Goal: Information Seeking & Learning: Learn about a topic

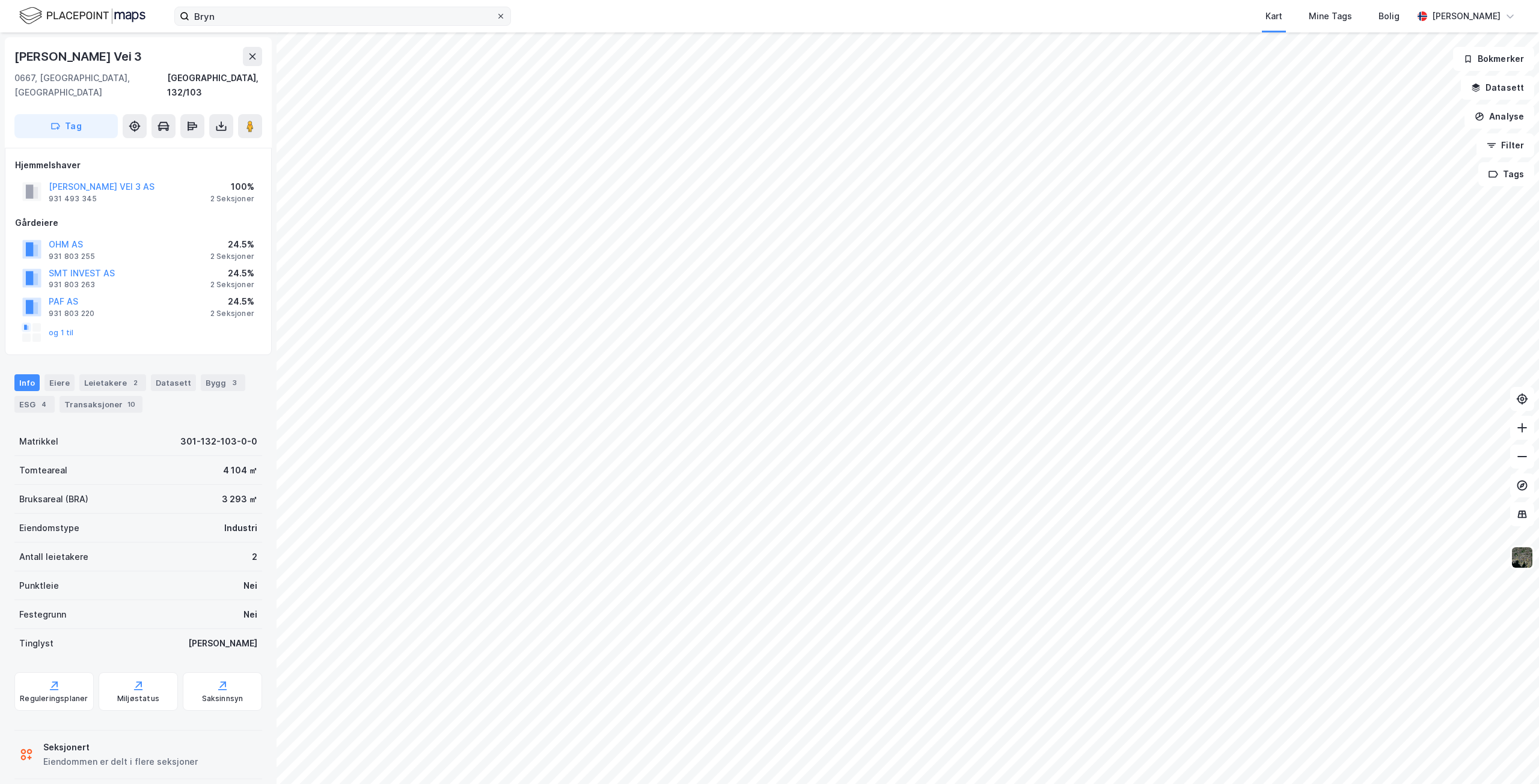
click at [501, 16] on icon at bounding box center [501, 16] width 7 height 7
click at [496, 16] on input "Bryn" at bounding box center [343, 16] width 307 height 18
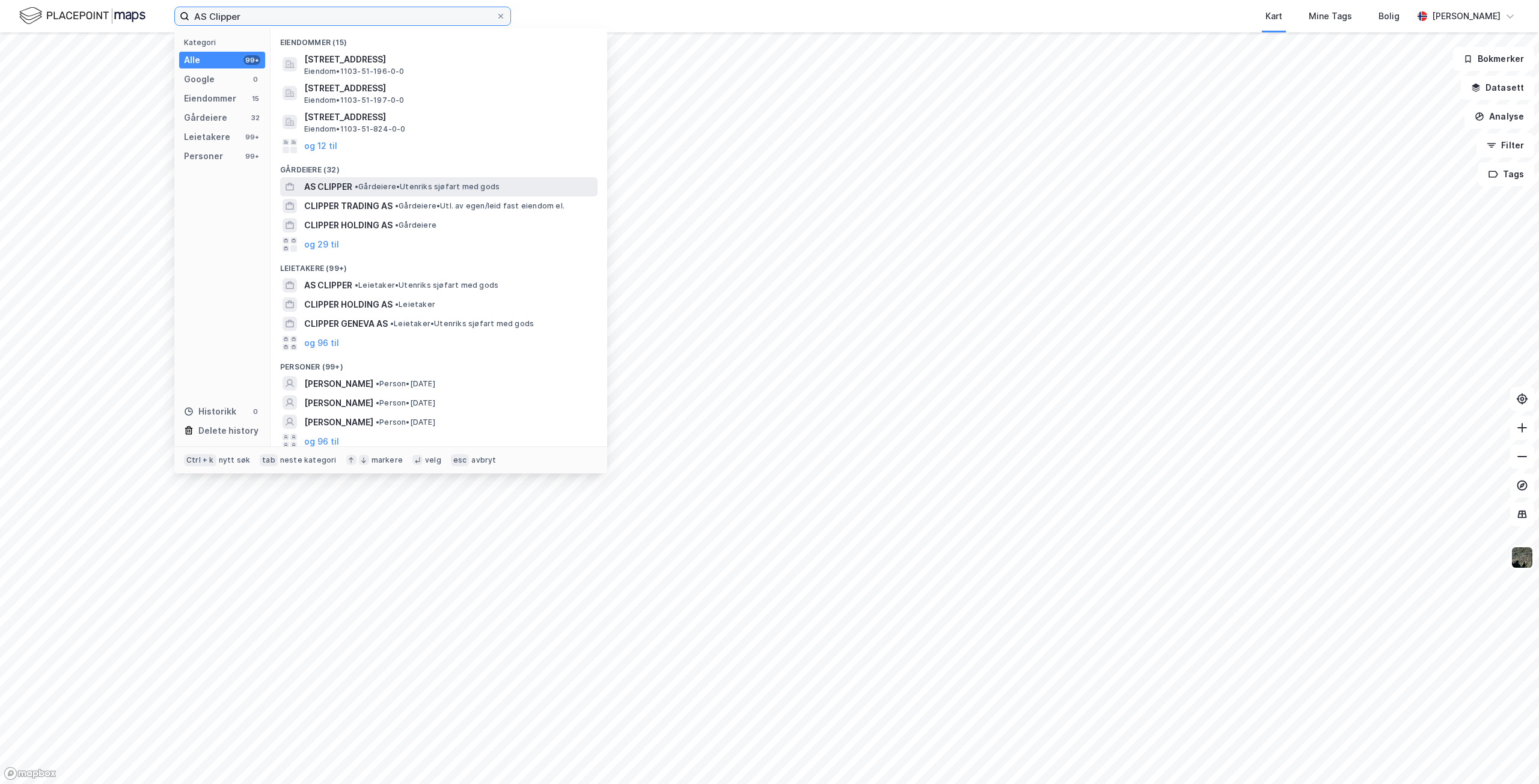
type input "AS Clipper"
click at [327, 184] on span "AS CLIPPER" at bounding box center [328, 187] width 48 height 14
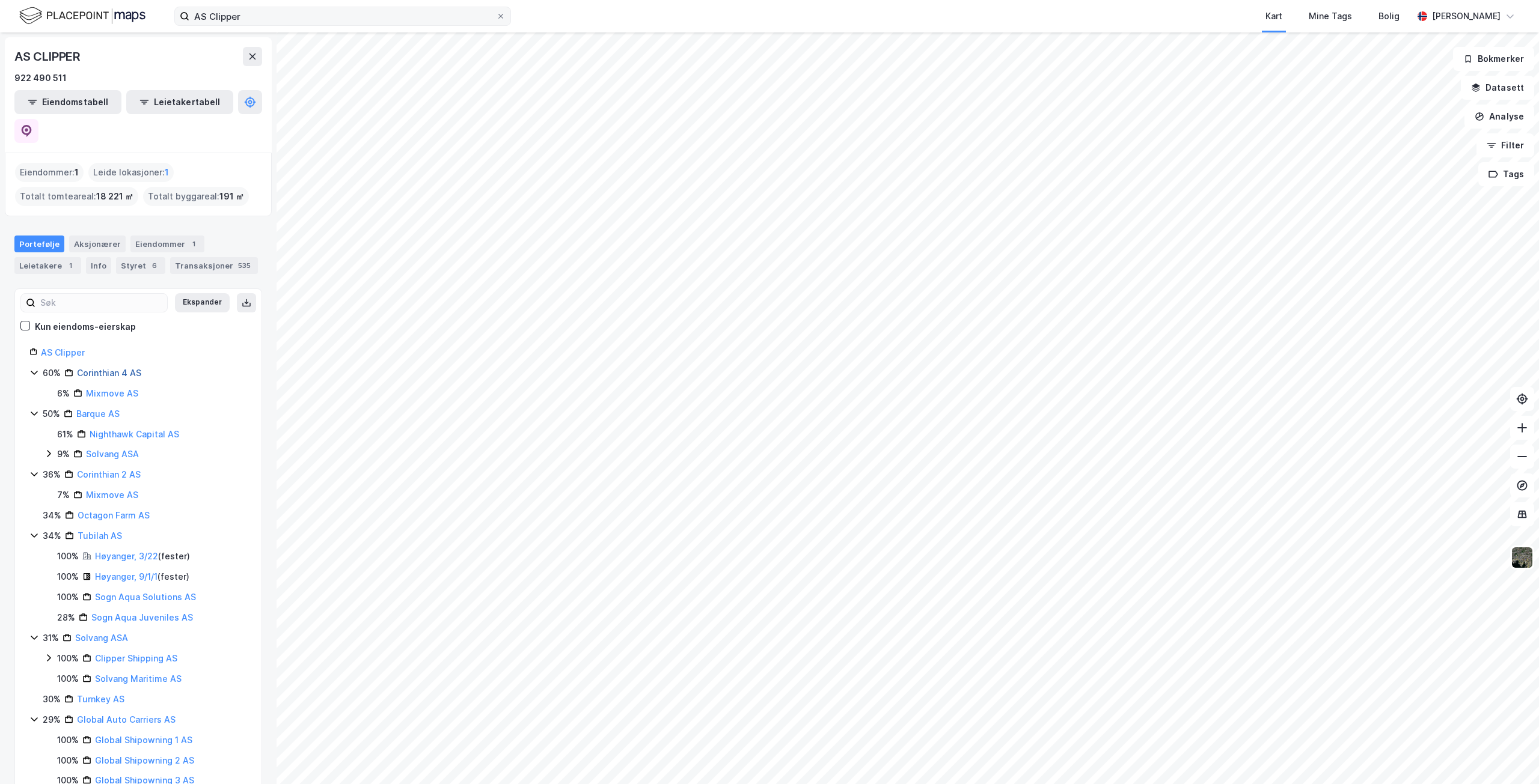
click at [111, 368] on link "Corinthian 4 AS" at bounding box center [109, 373] width 65 height 10
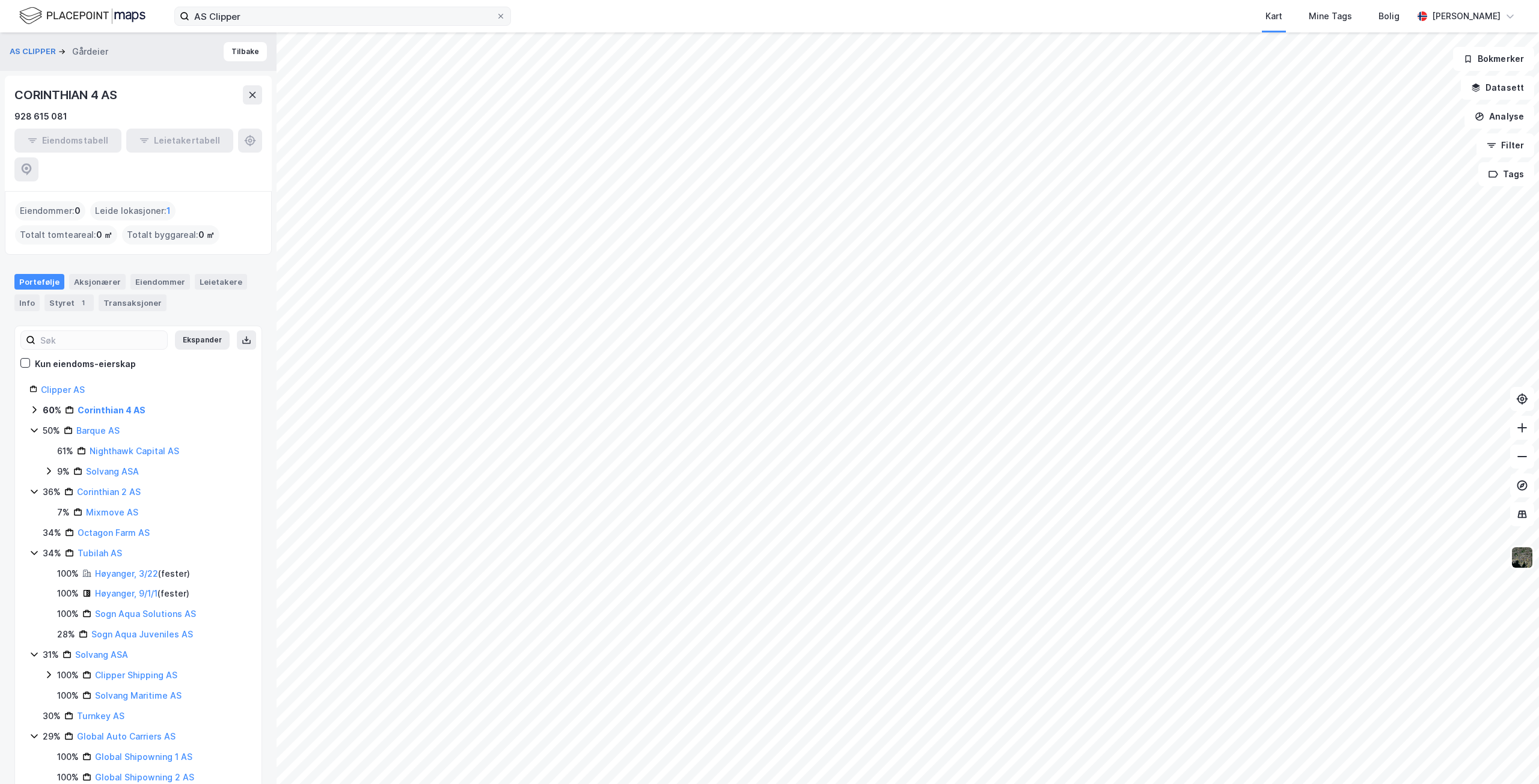
click at [980, 784] on html "AS Clipper Kart Mine Tags [PERSON_NAME] AS CLIPPER Gårdeier Tilbake CORINTHIAN …" at bounding box center [769, 392] width 1539 height 784
click at [975, 784] on html "AS Clipper Kart Mine Tags [PERSON_NAME] AS CLIPPER Gårdeier Tilbake CORINTHIAN …" at bounding box center [769, 392] width 1539 height 784
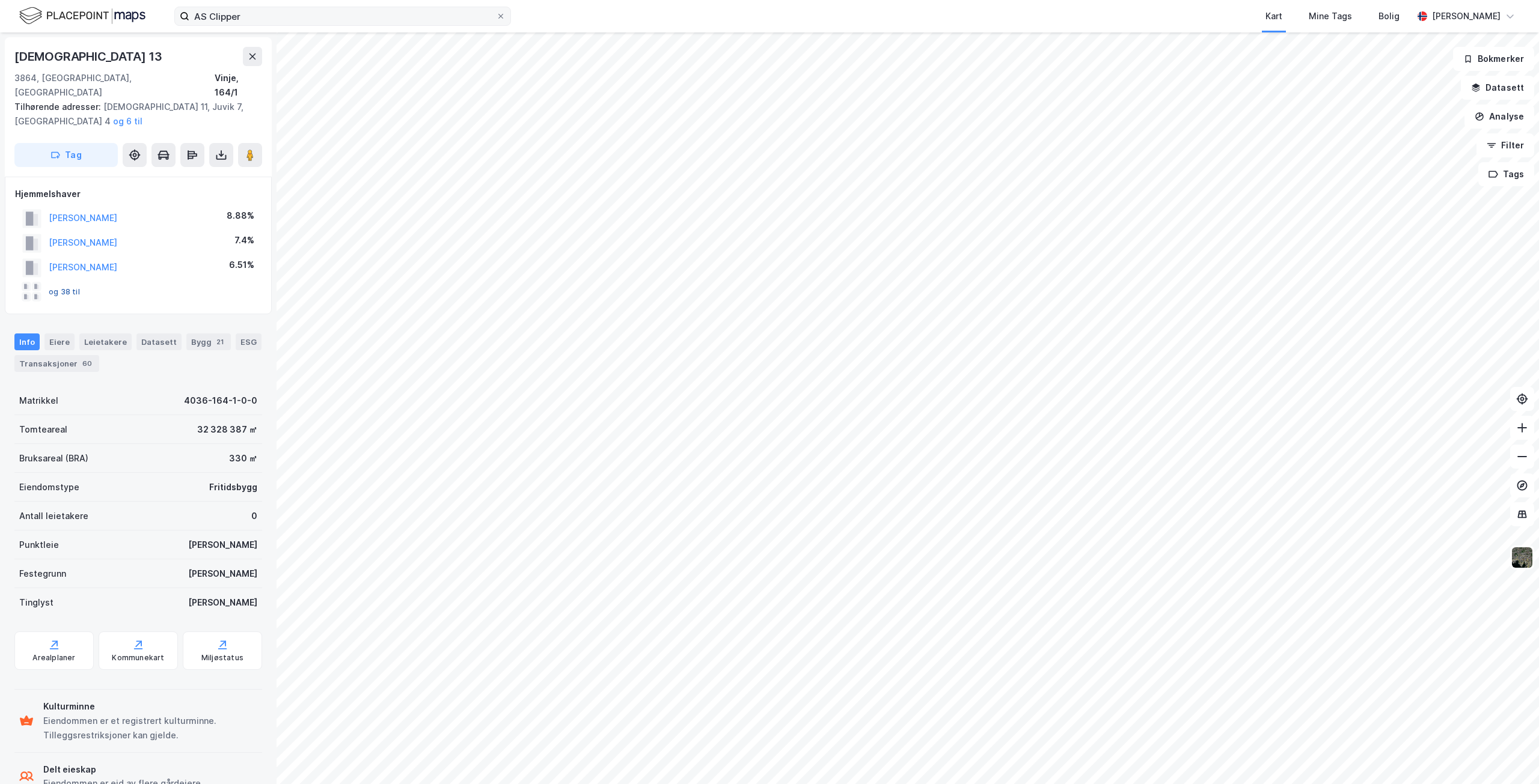
click at [0, 0] on button "og 38 til" at bounding box center [0, 0] width 0 height 0
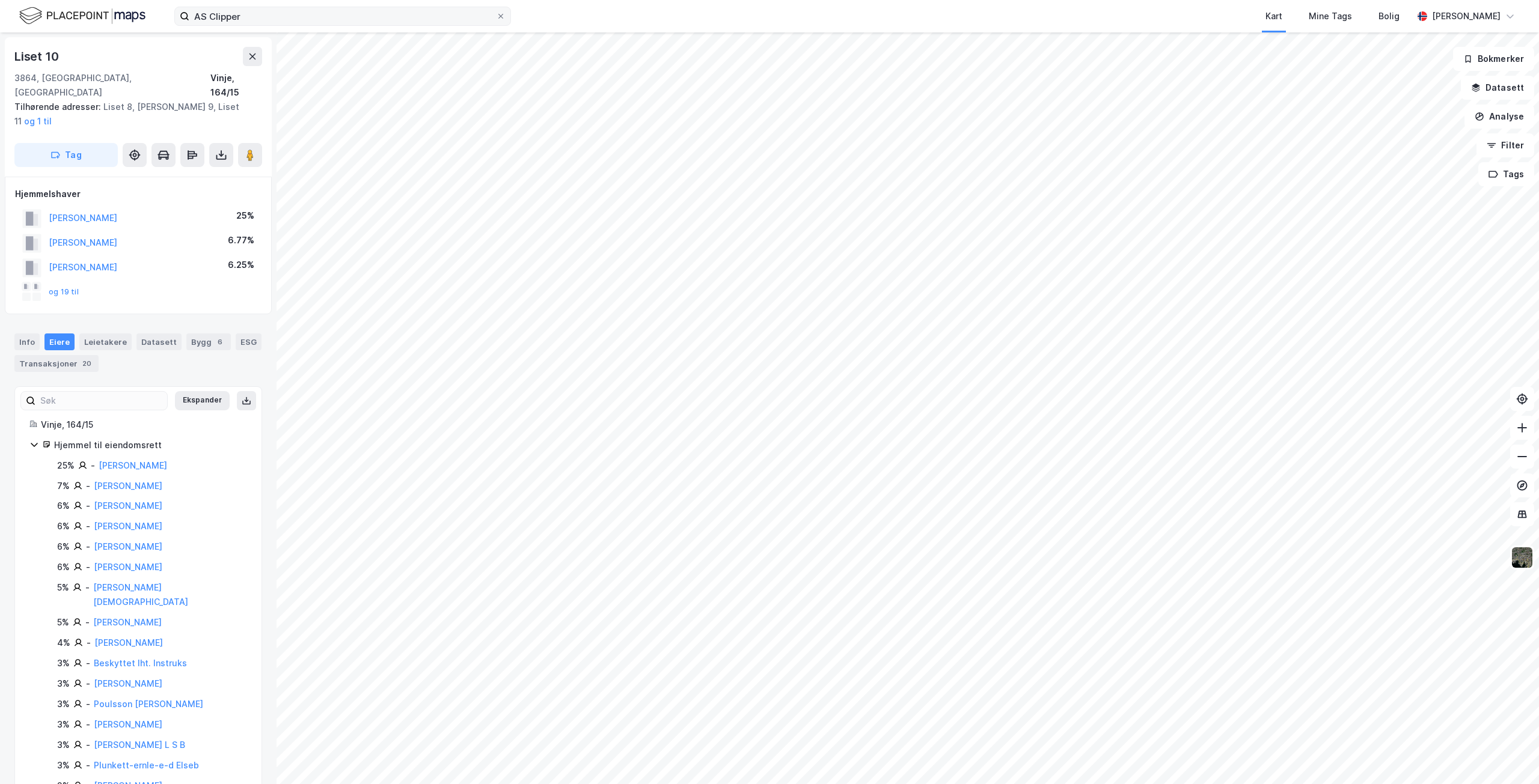
scroll to position [1, 0]
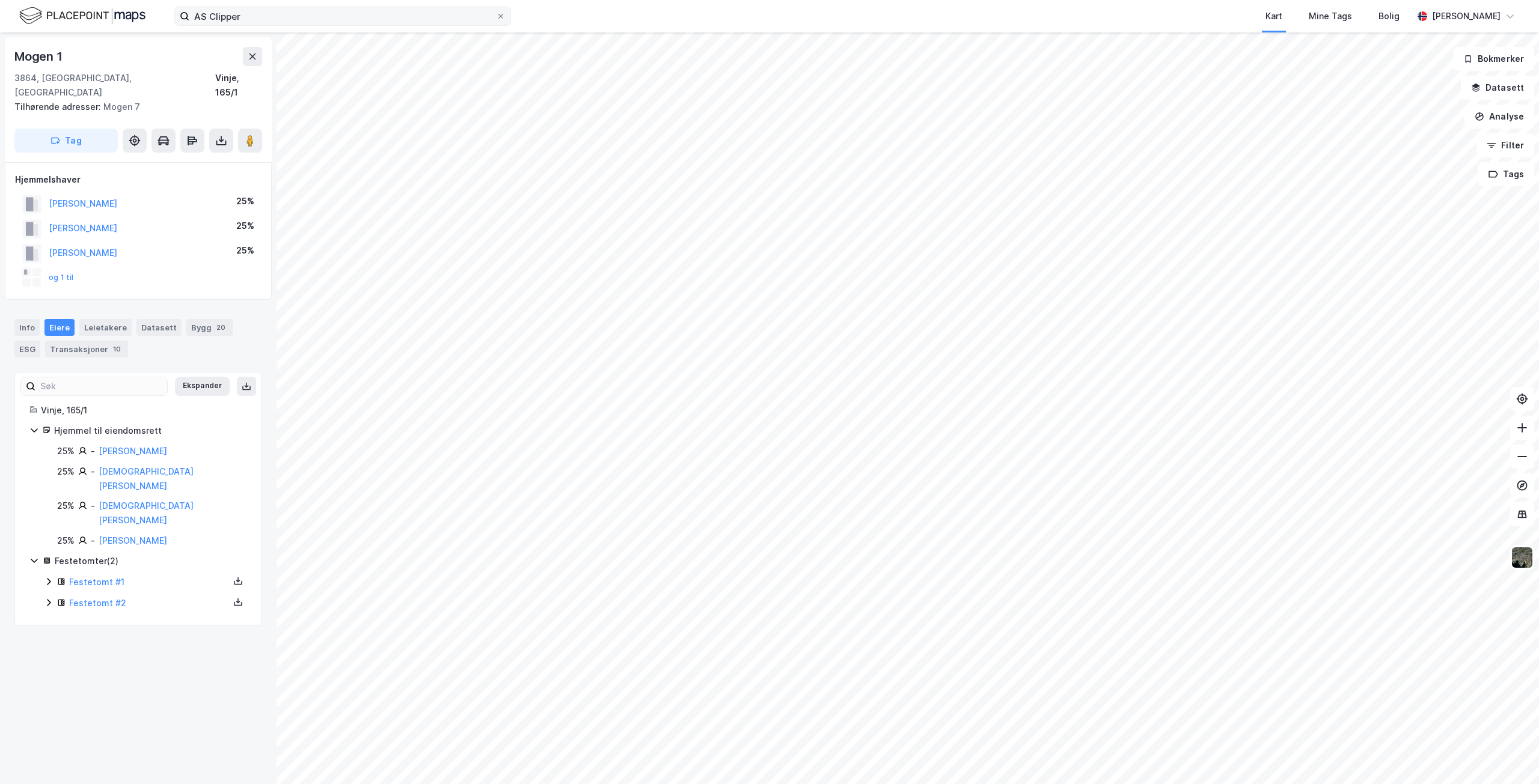
click at [1223, 16] on div "AS Clipper Kart Mine Tags [PERSON_NAME] 1 3864, Rauland, Telemark Vinje, 165/1 …" at bounding box center [769, 392] width 1539 height 784
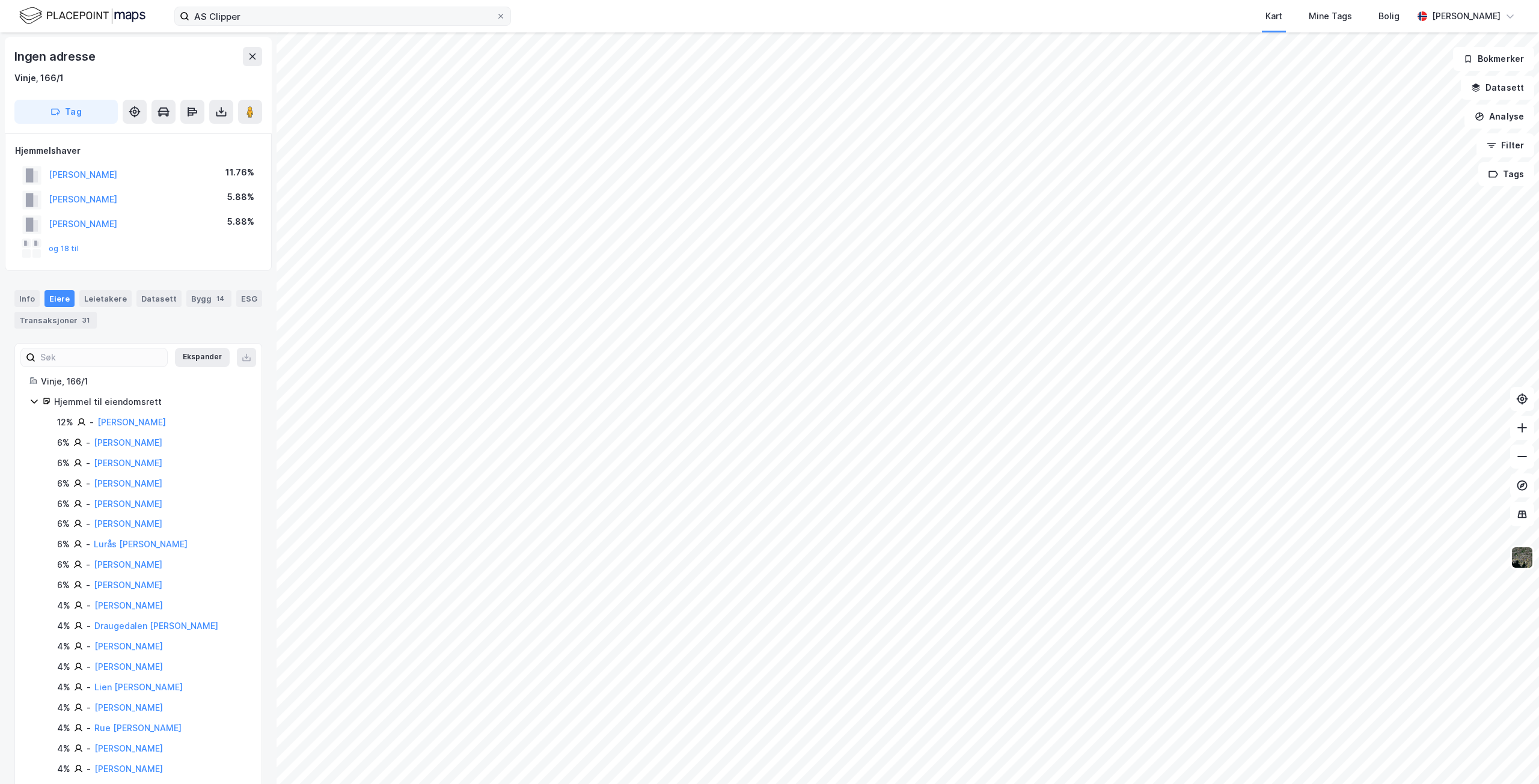
scroll to position [1, 0]
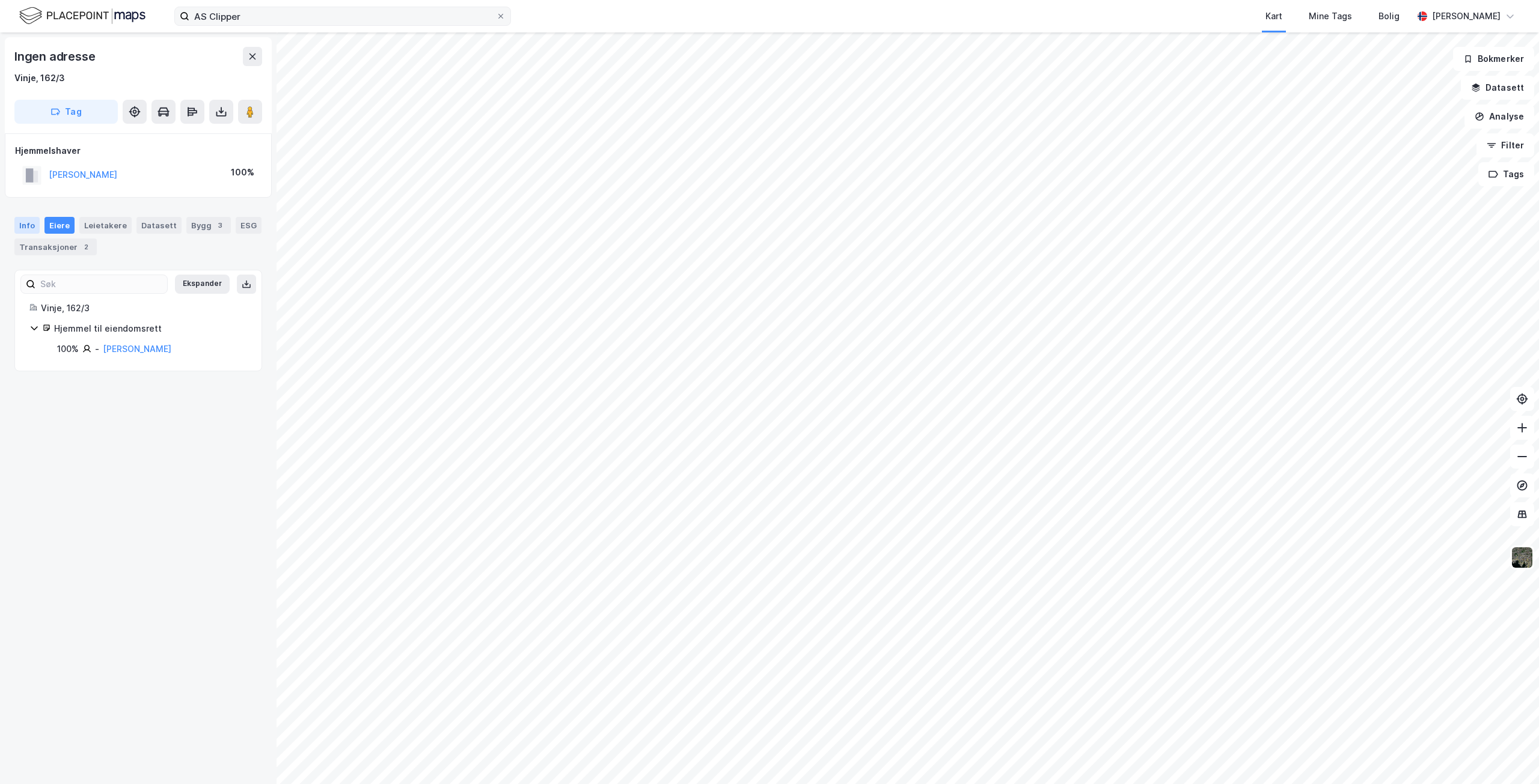
click at [25, 223] on div "Info" at bounding box center [27, 225] width 26 height 17
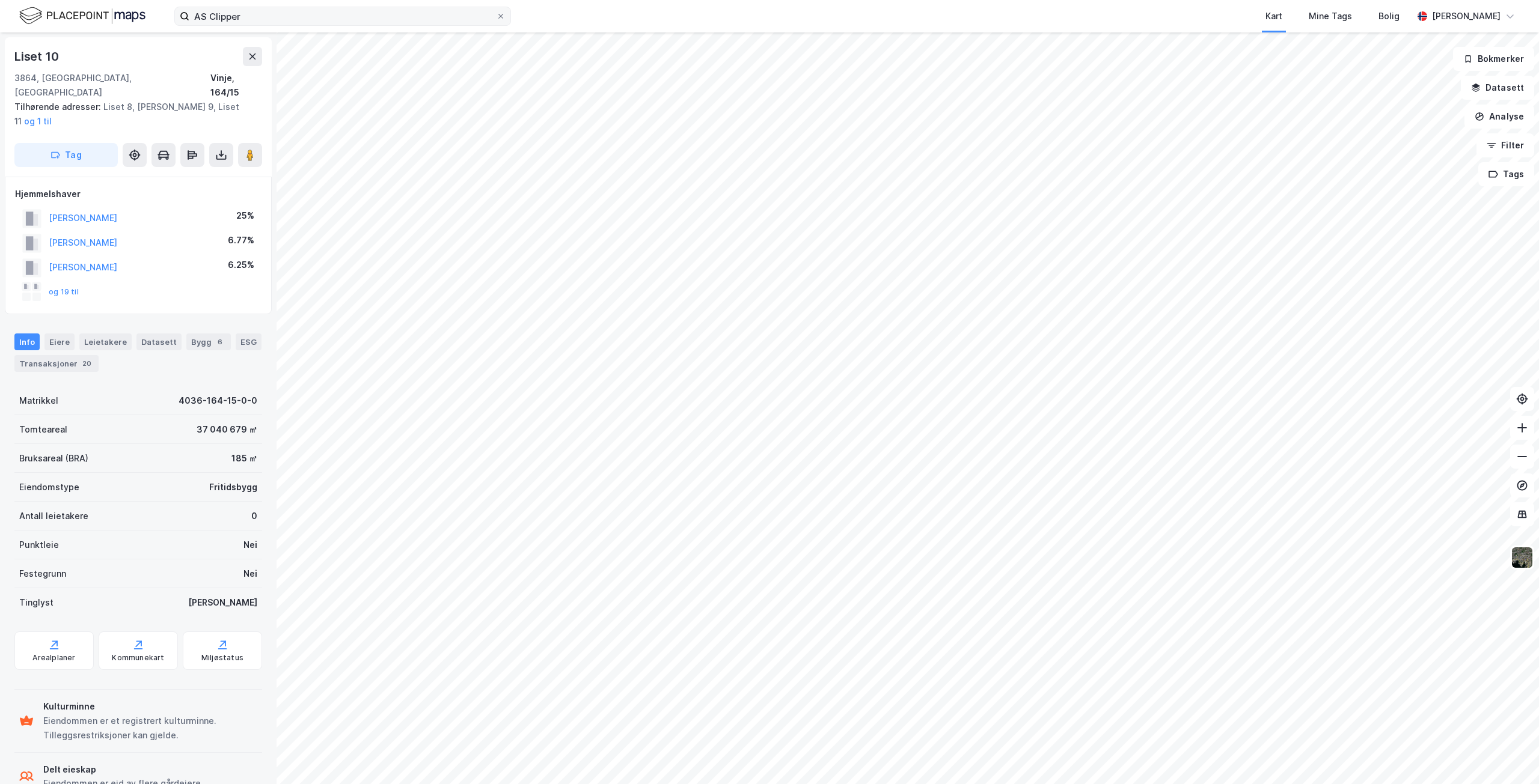
scroll to position [1, 0]
click at [592, 21] on div "AS Clipper Kart Mine Tags Bolig [PERSON_NAME] 10 3864, Rauland, Telemark Vinje,…" at bounding box center [769, 392] width 1539 height 784
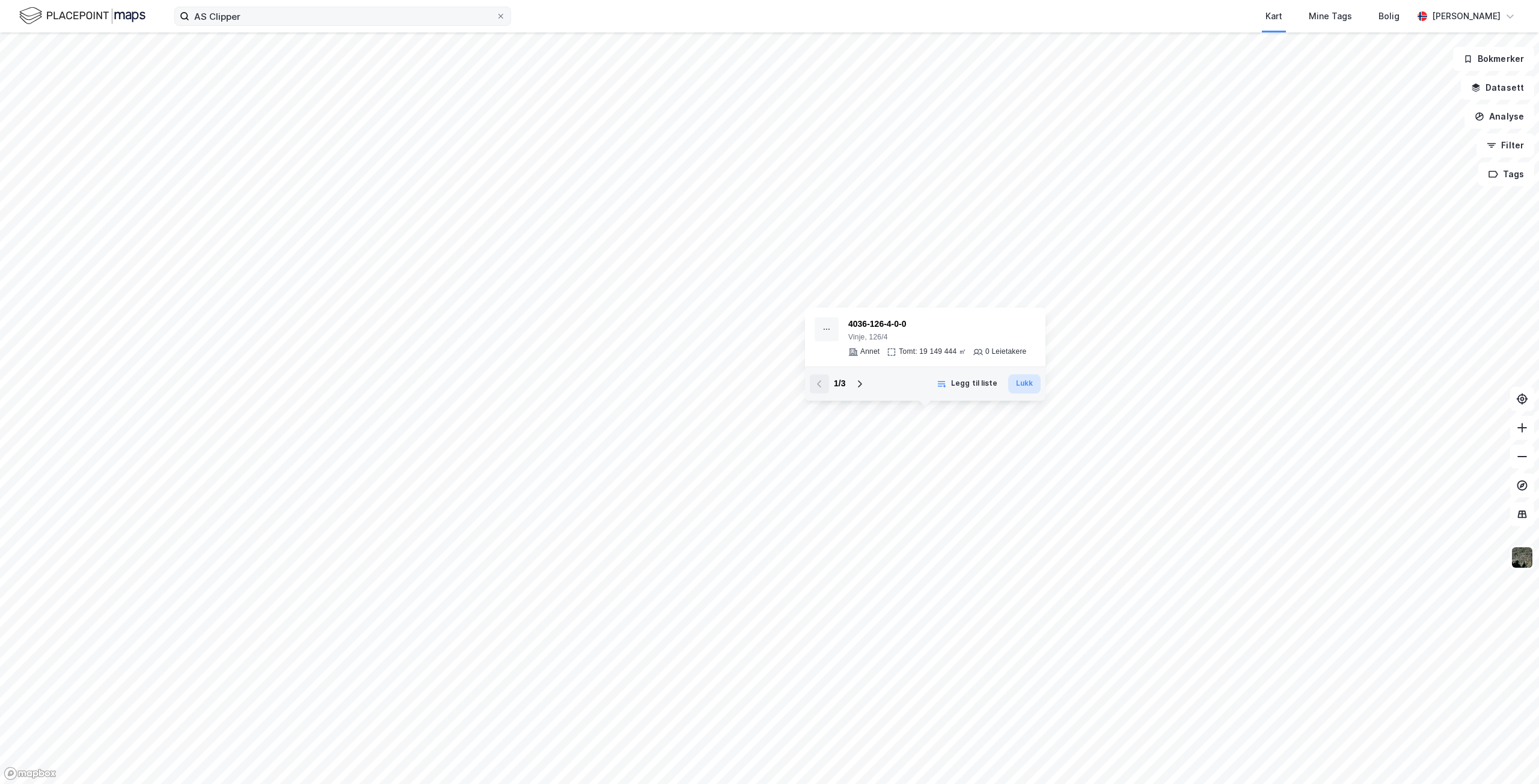
click at [1025, 383] on button "Lukk" at bounding box center [1025, 384] width 33 height 19
click at [502, 15] on icon at bounding box center [501, 16] width 7 height 7
click at [496, 15] on input "AS Clipper" at bounding box center [343, 16] width 307 height 18
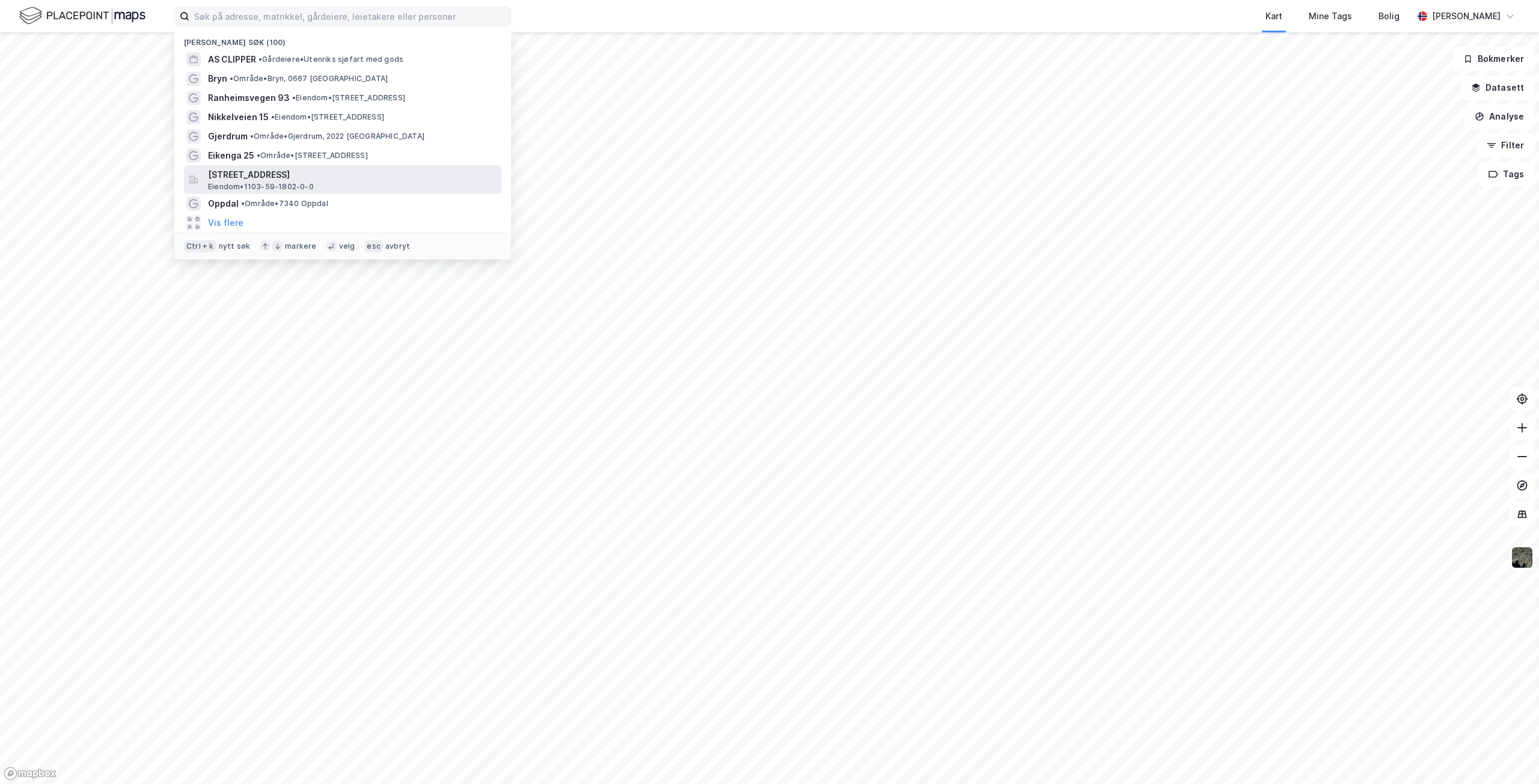
click at [272, 177] on span "[STREET_ADDRESS]" at bounding box center [351, 175] width 288 height 14
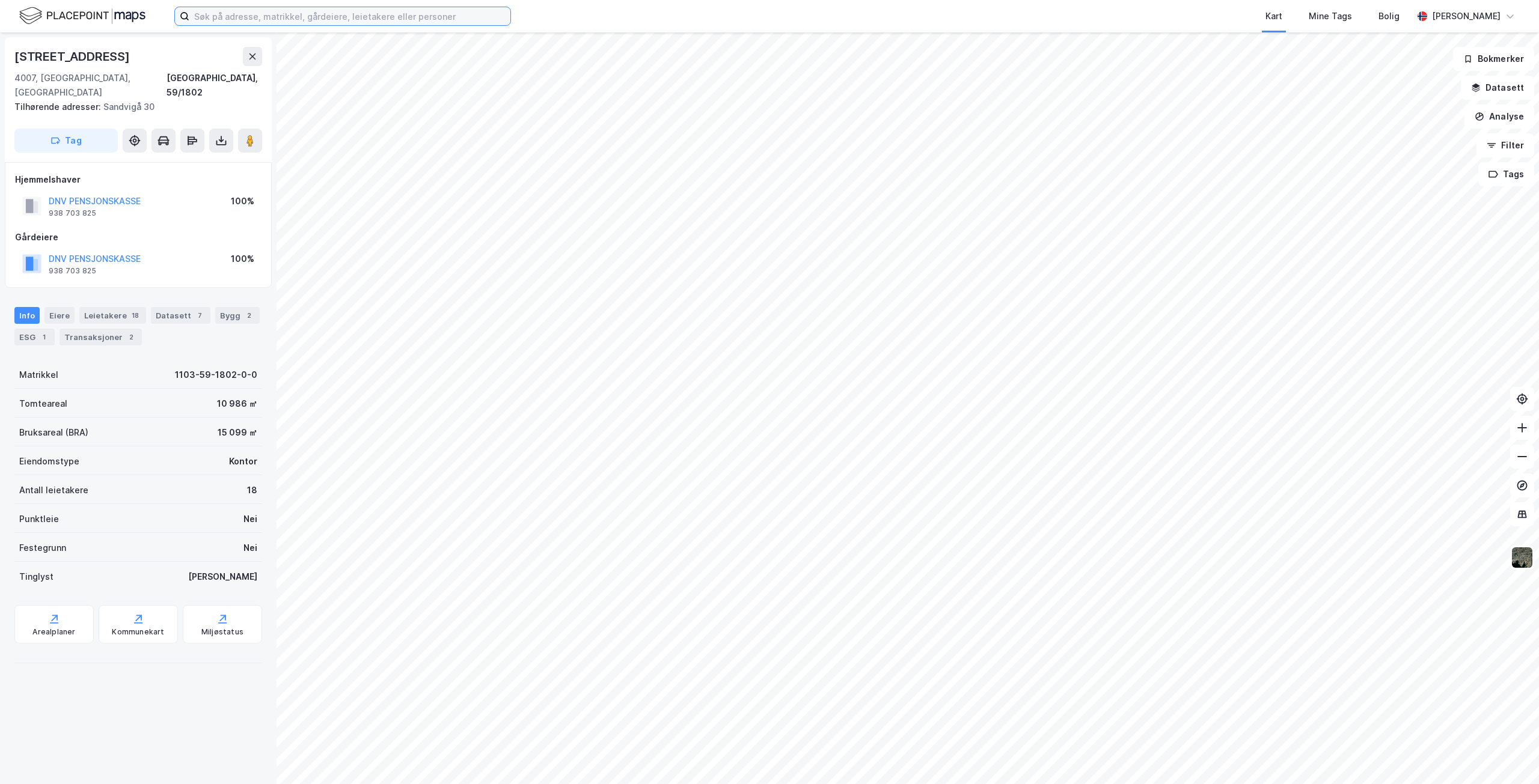
click at [270, 13] on input at bounding box center [350, 16] width 321 height 18
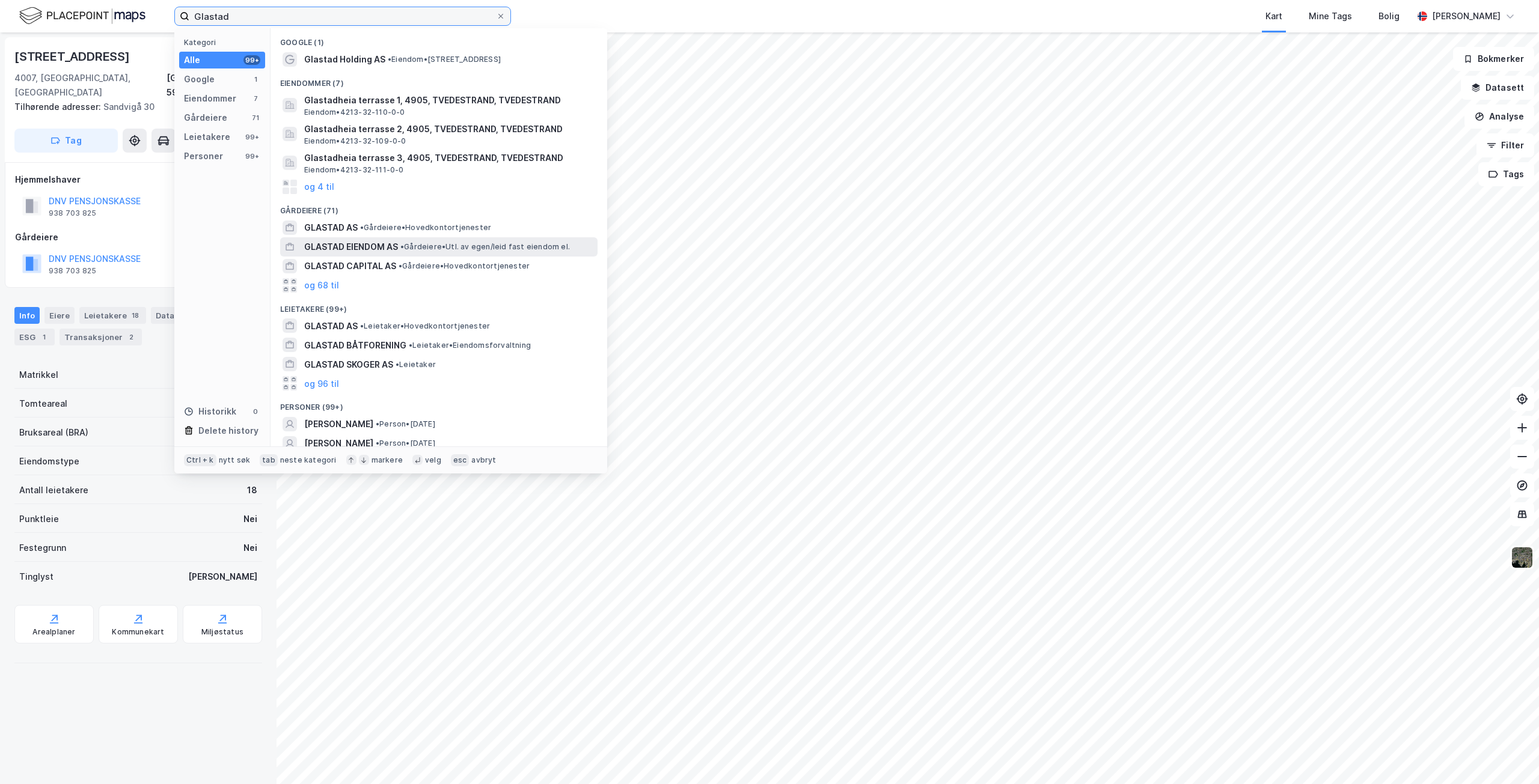
type input "Glastad"
click at [327, 244] on span "GLASTAD EIENDOM AS" at bounding box center [351, 247] width 93 height 14
